Goal: Book appointment/travel/reservation

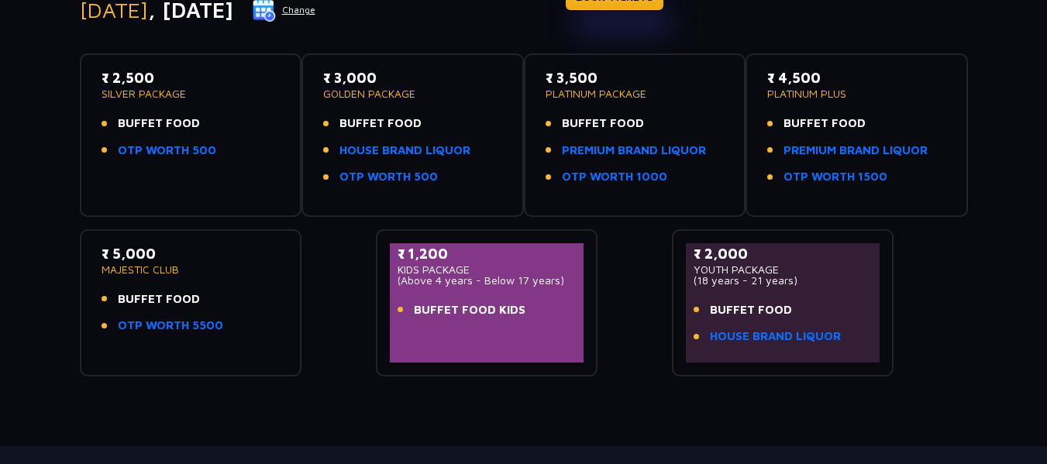
scroll to position [81, 0]
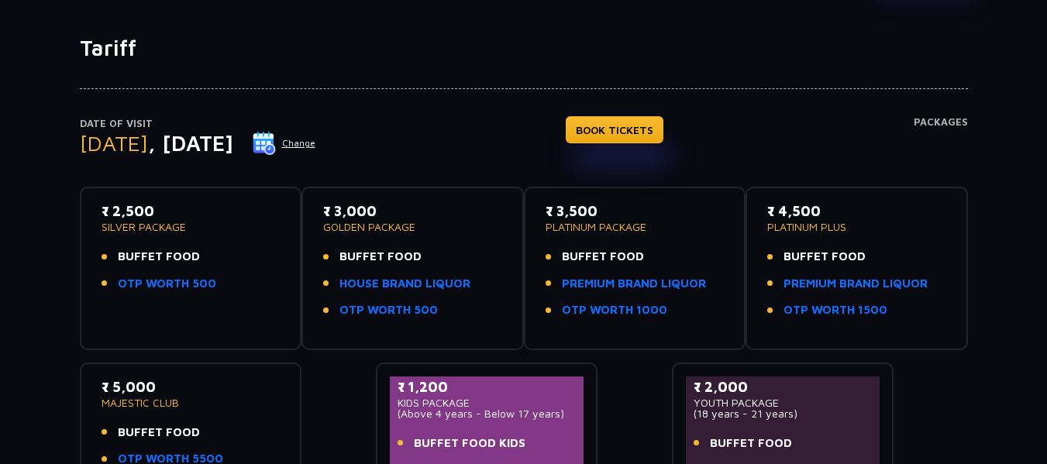
click at [316, 146] on button "Change" at bounding box center [284, 143] width 64 height 25
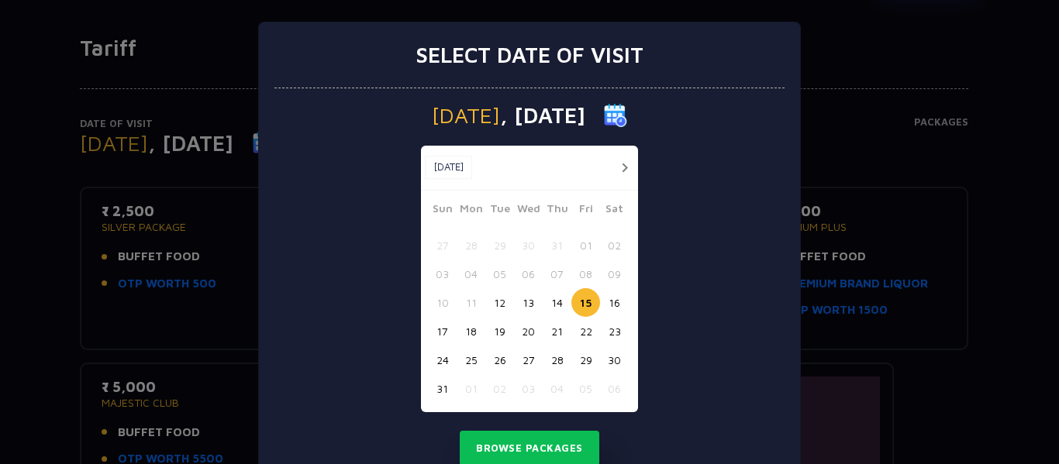
click at [622, 167] on button "button" at bounding box center [624, 167] width 19 height 19
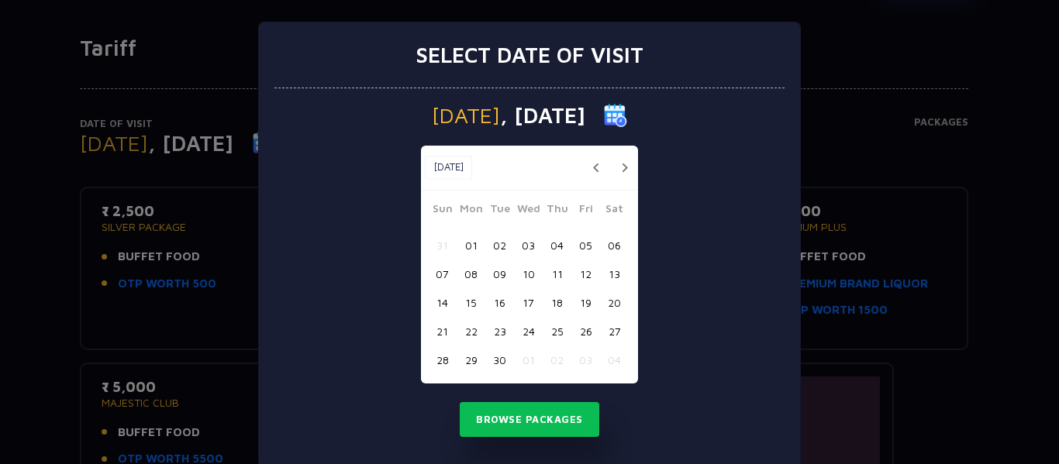
click at [622, 167] on button "button" at bounding box center [624, 167] width 19 height 19
click at [588, 171] on button "button" at bounding box center [595, 167] width 19 height 19
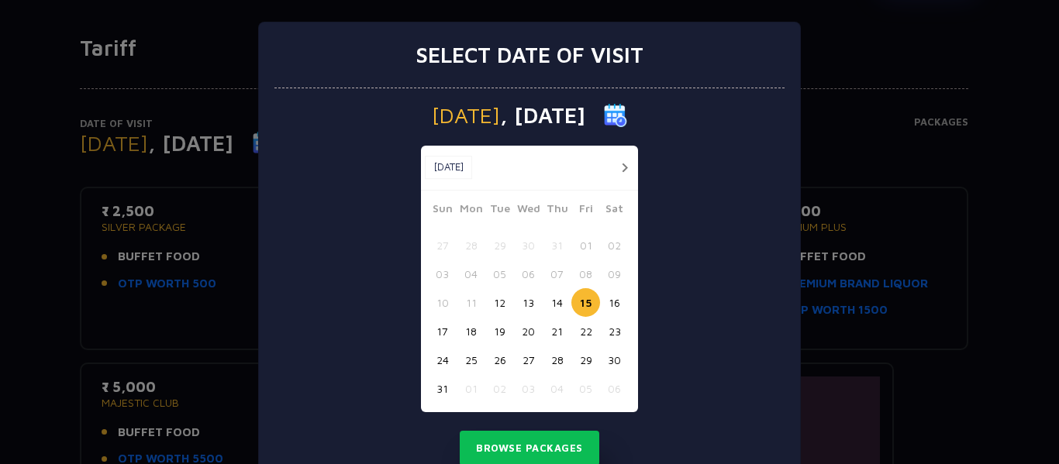
click at [622, 167] on button "button" at bounding box center [624, 167] width 19 height 19
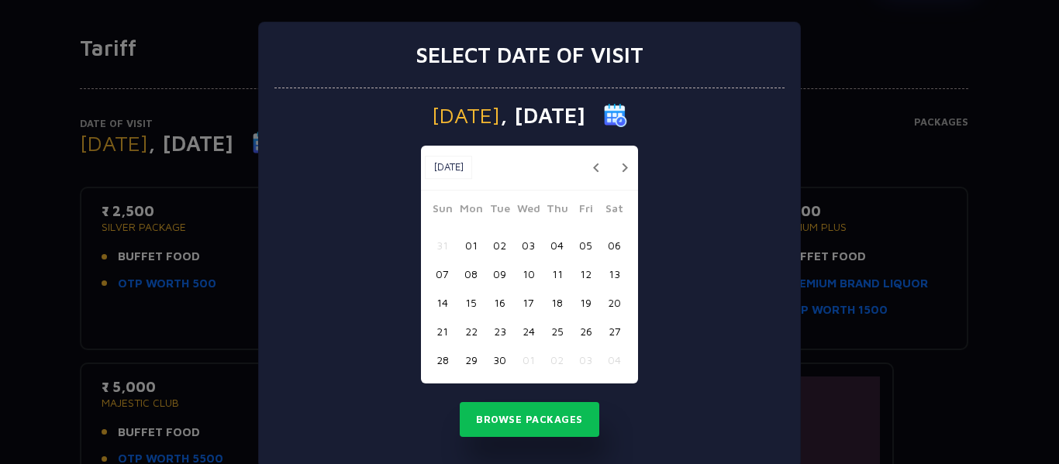
click at [622, 167] on button "button" at bounding box center [624, 167] width 19 height 19
click at [619, 170] on button "button" at bounding box center [624, 167] width 19 height 19
click at [618, 167] on button "button" at bounding box center [624, 167] width 19 height 19
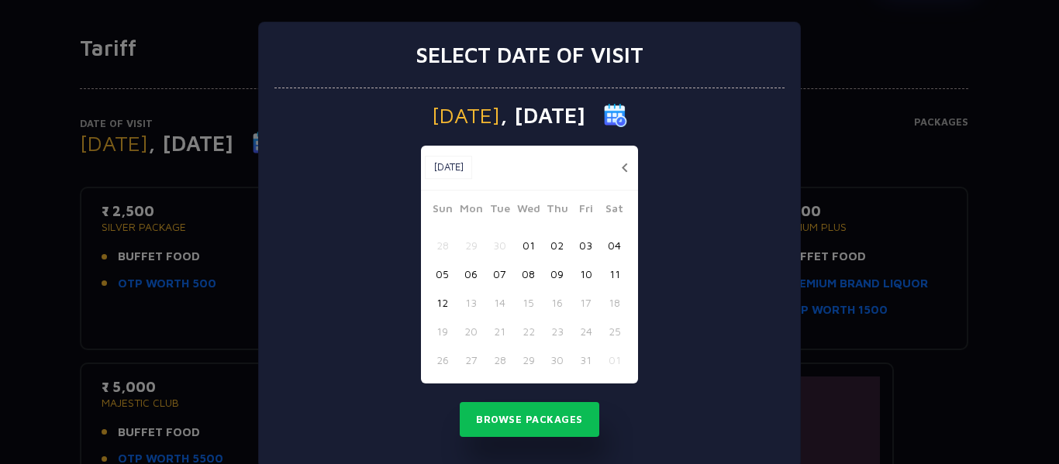
click at [584, 242] on button "03" at bounding box center [585, 245] width 29 height 29
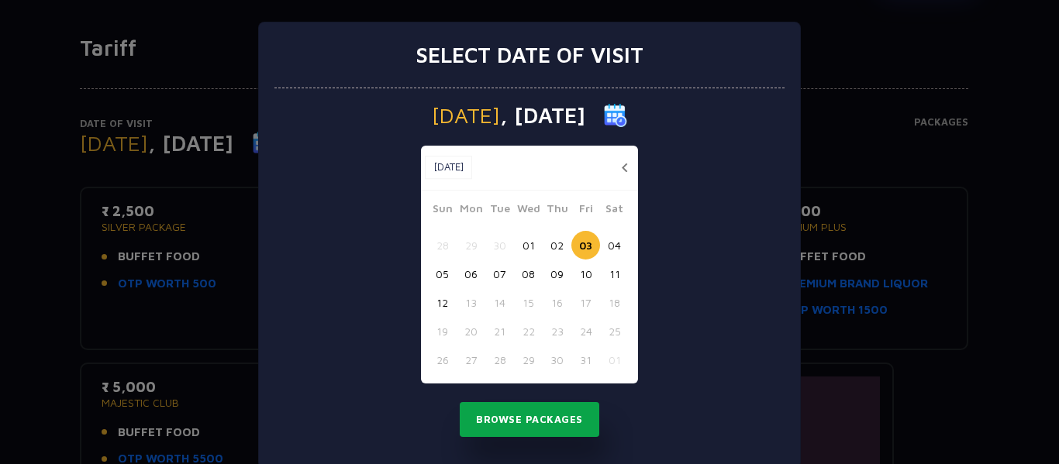
click at [563, 422] on button "Browse Packages" at bounding box center [530, 420] width 140 height 36
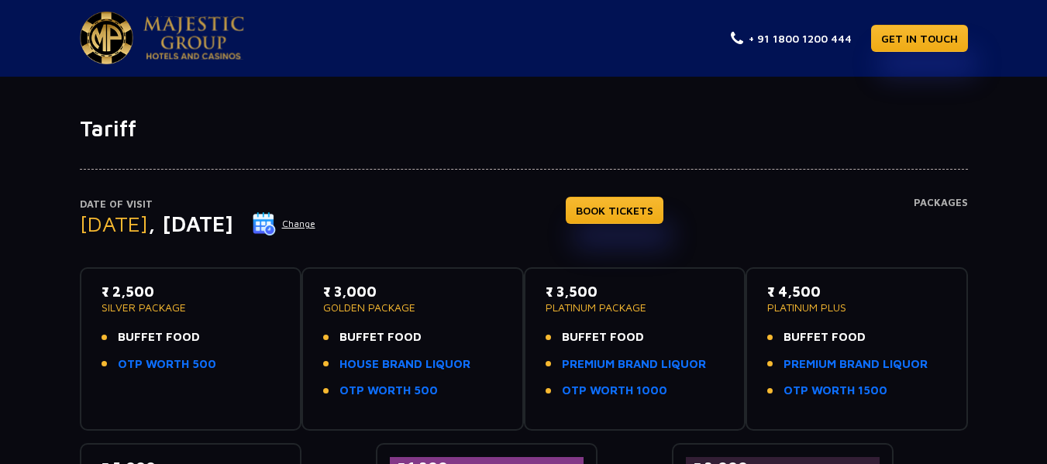
scroll to position [0, 0]
